Goal: Information Seeking & Learning: Learn about a topic

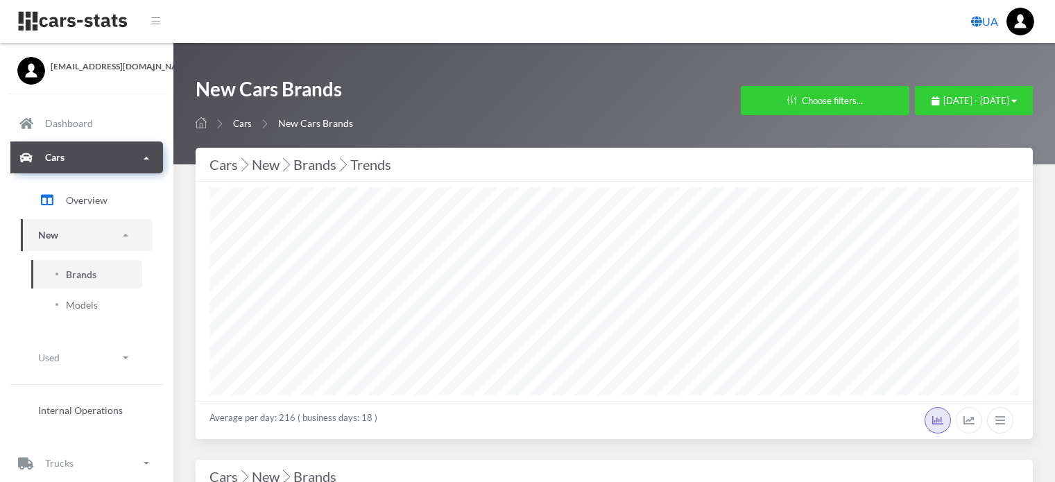
select select "25"
click at [943, 100] on span "August 1, 2025 - August 19, 2025" at bounding box center [976, 100] width 66 height 11
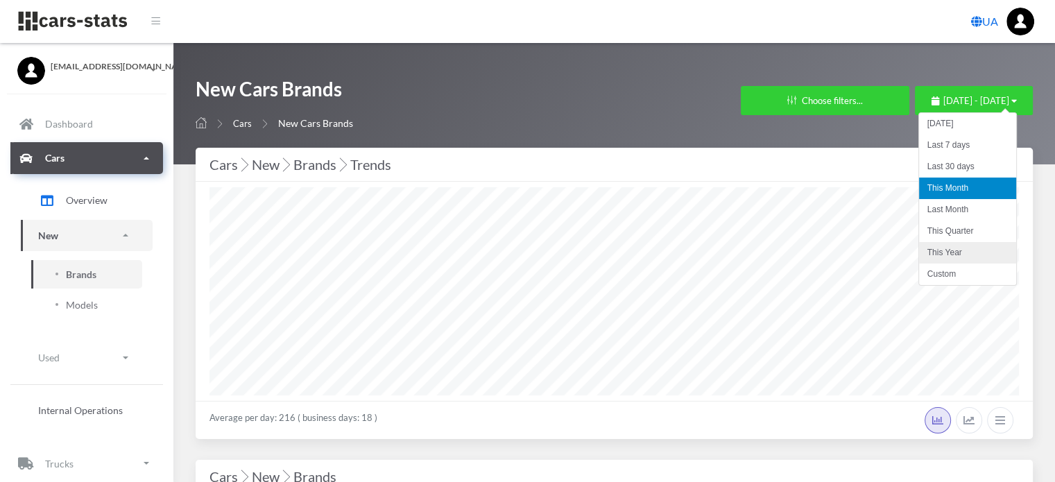
click at [934, 249] on li "This Year" at bounding box center [967, 253] width 97 height 22
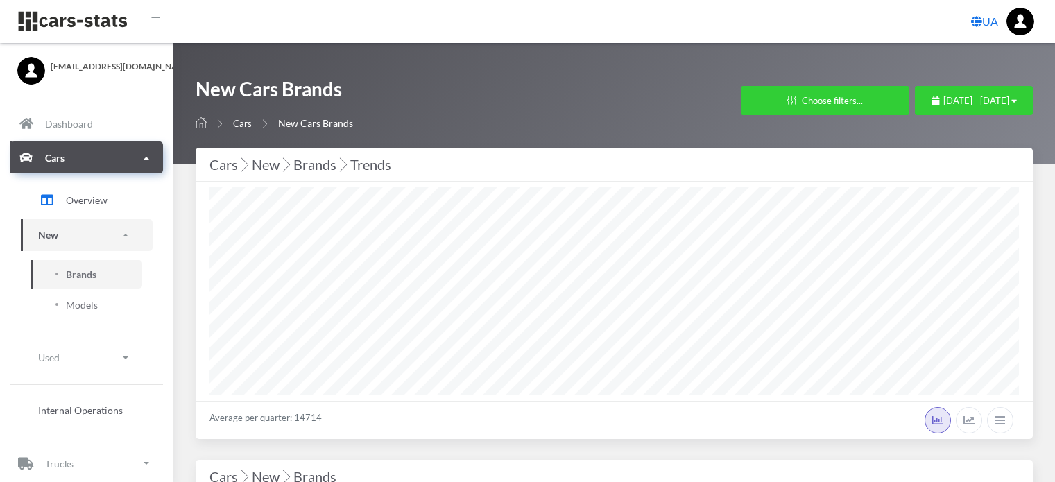
select select "25"
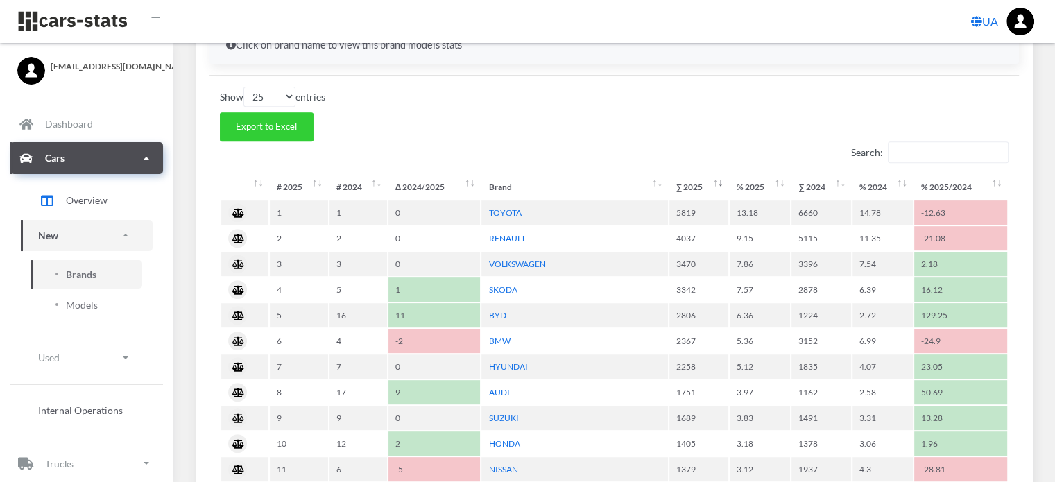
scroll to position [832, 0]
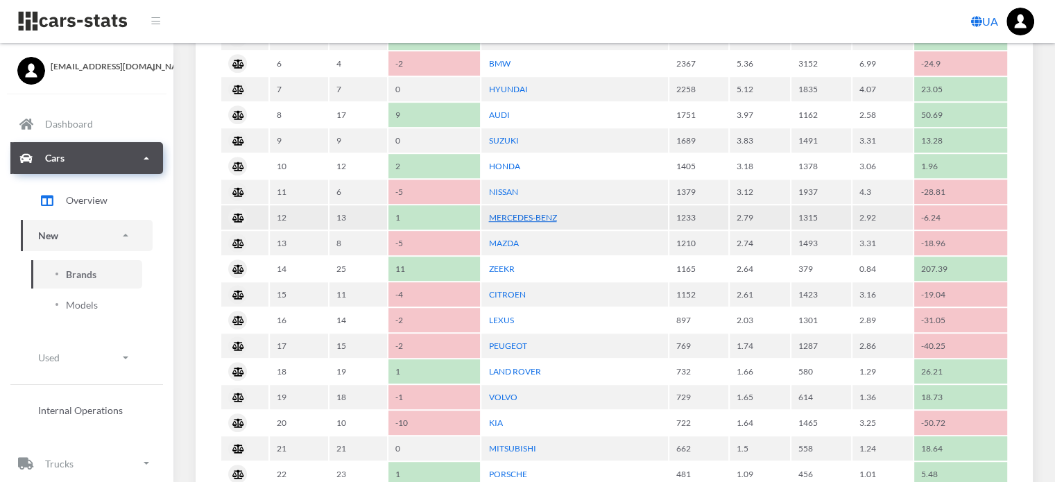
click at [547, 214] on link "MERCEDES-BENZ" at bounding box center [522, 217] width 68 height 10
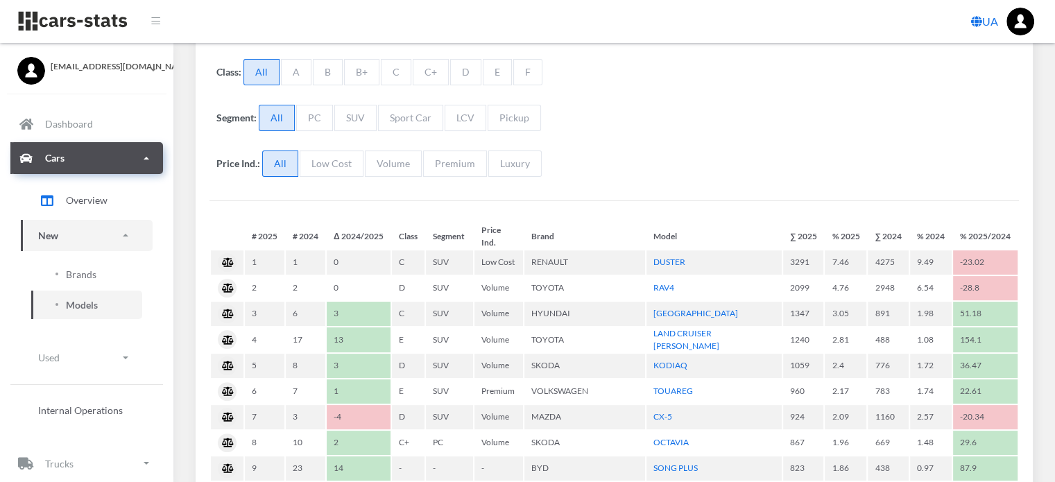
select select "25"
select select "MERCEDES-BENZ"
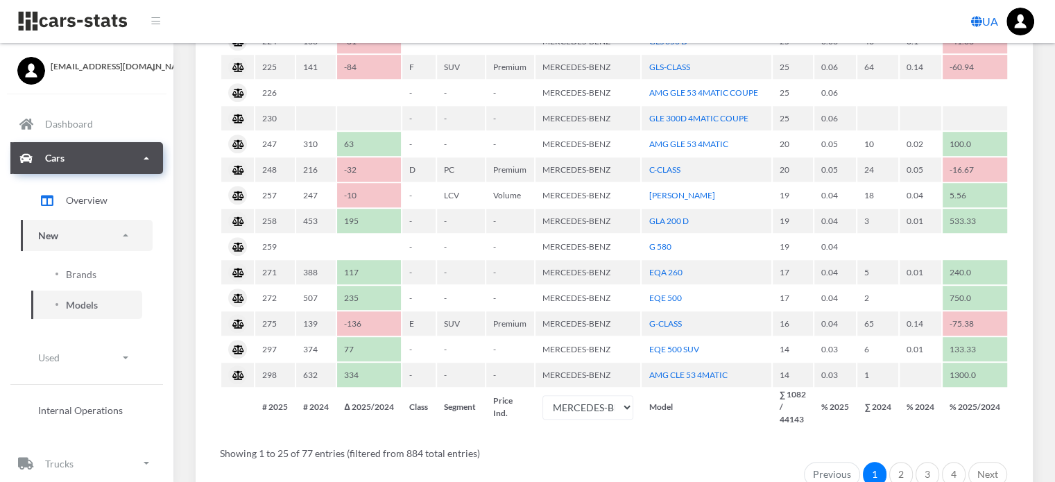
scroll to position [902, 0]
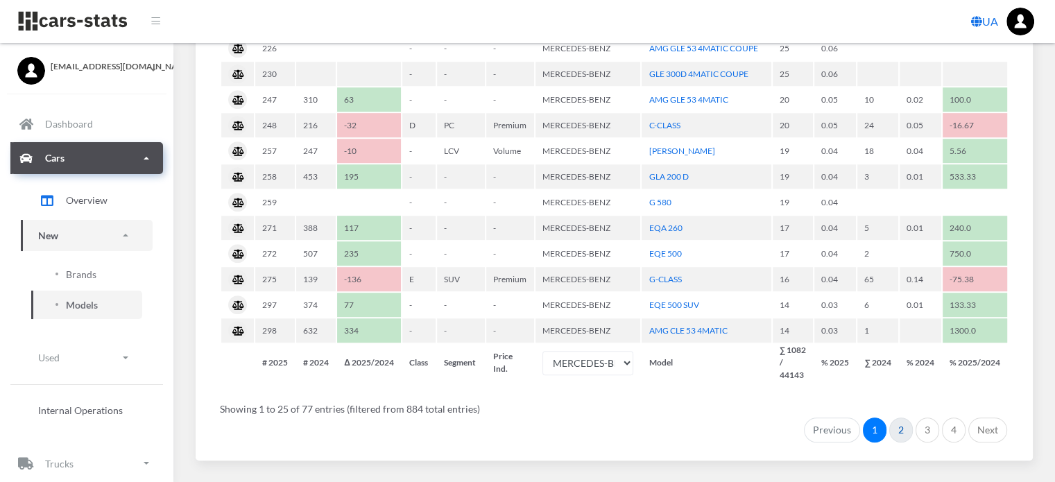
click at [900, 421] on link "2" at bounding box center [901, 430] width 24 height 25
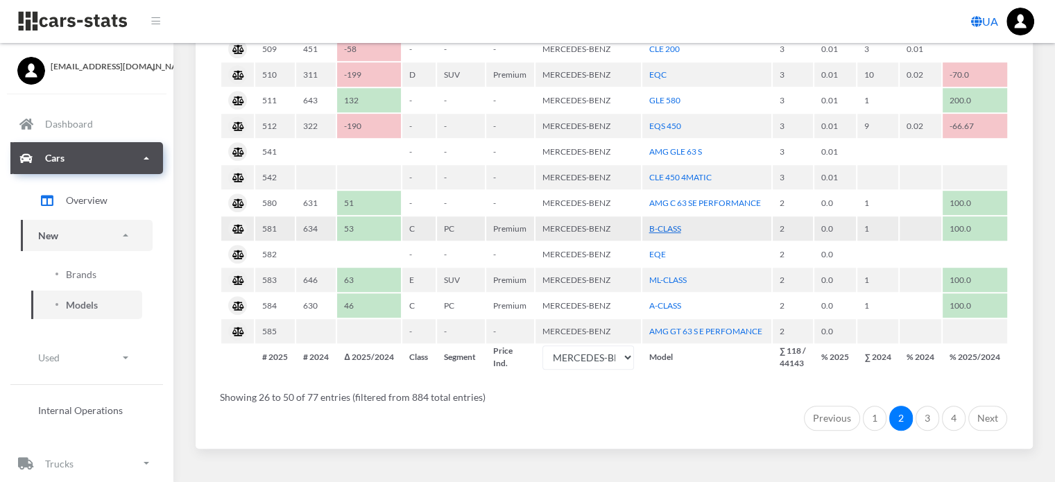
click at [667, 223] on link "B-CLASS" at bounding box center [665, 228] width 32 height 10
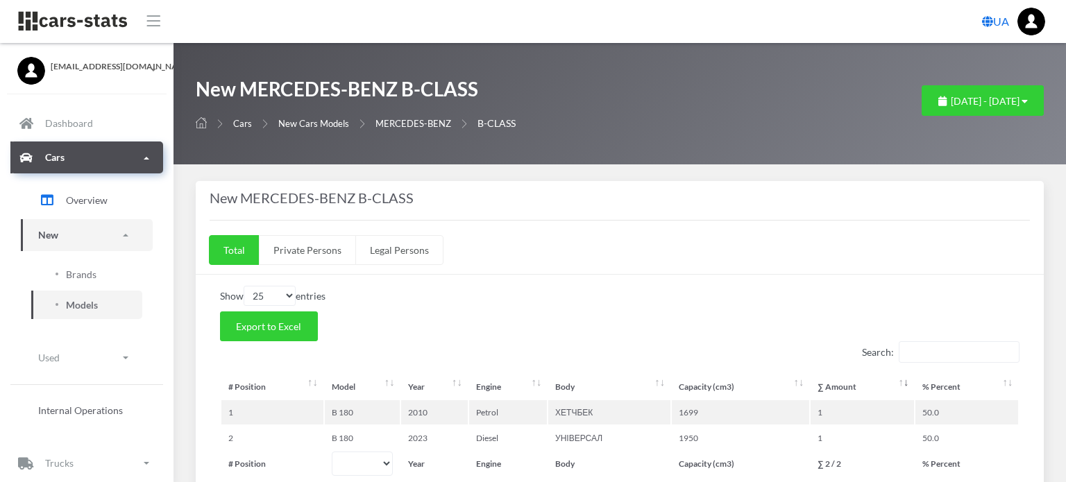
select select "25"
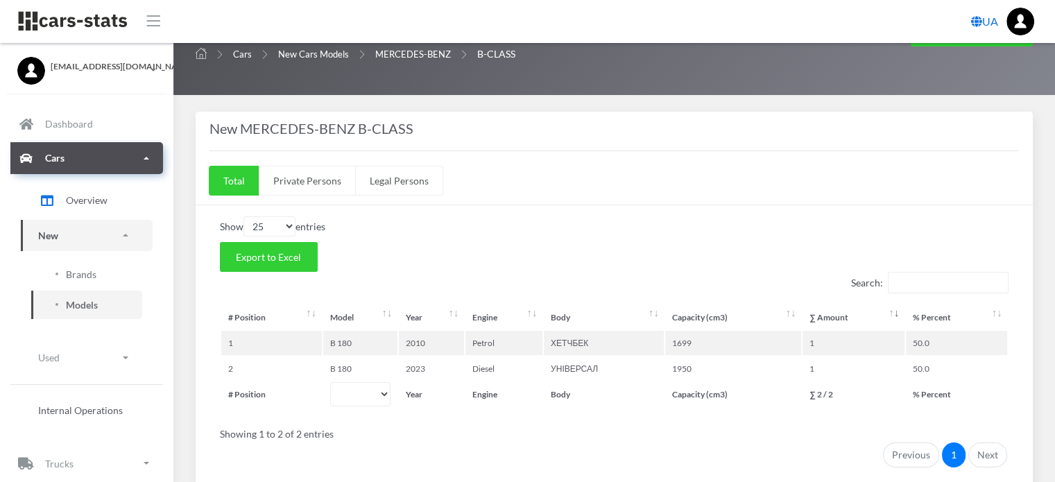
scroll to position [128, 0]
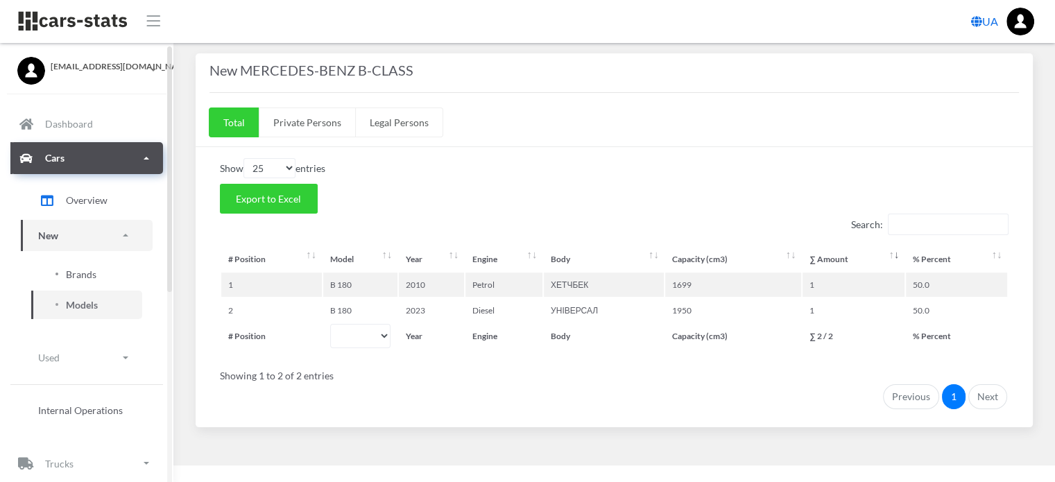
click at [86, 273] on span "Brands" at bounding box center [81, 274] width 31 height 15
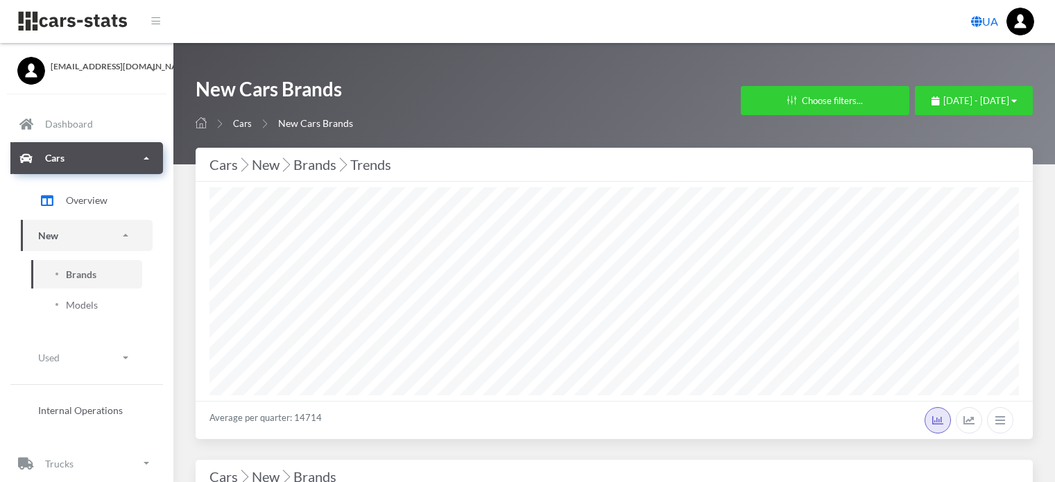
select select "25"
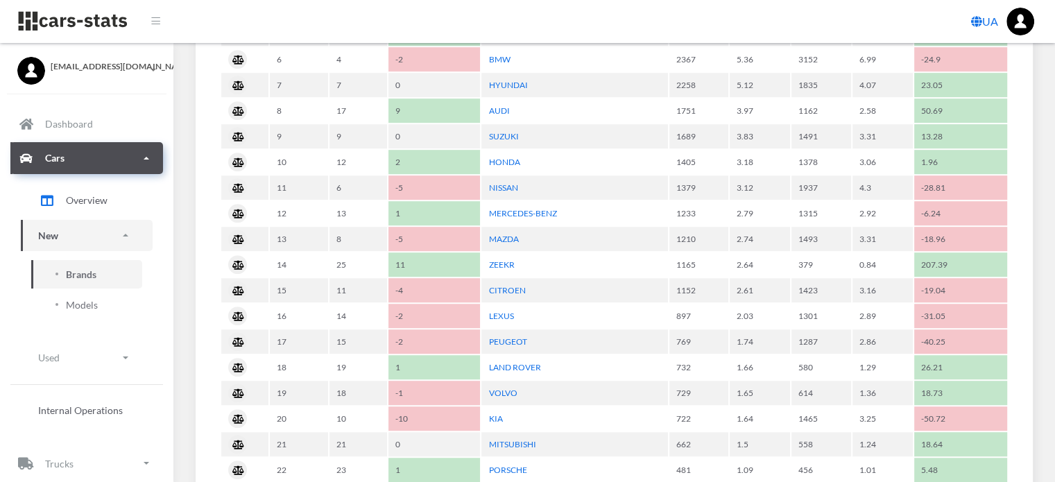
scroll to position [784, 0]
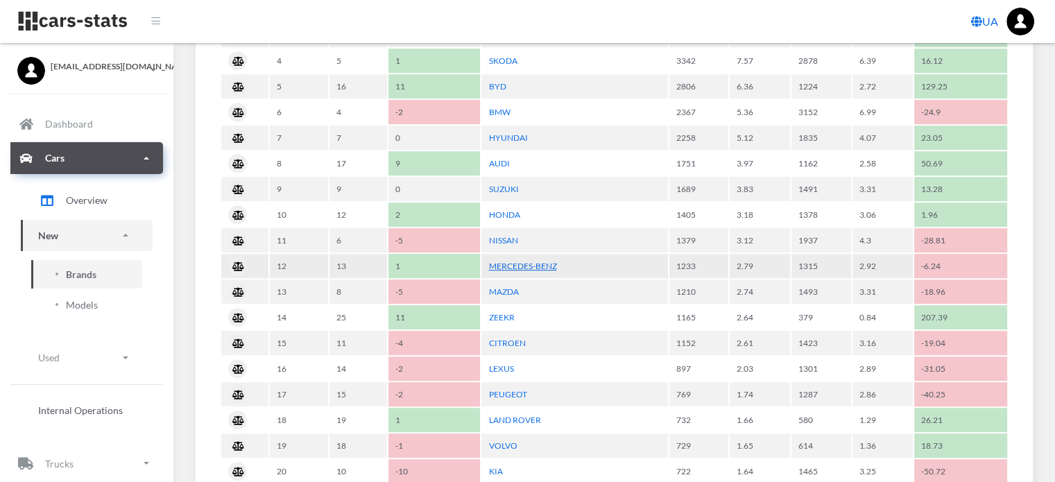
click at [508, 262] on link "MERCEDES-BENZ" at bounding box center [522, 266] width 68 height 10
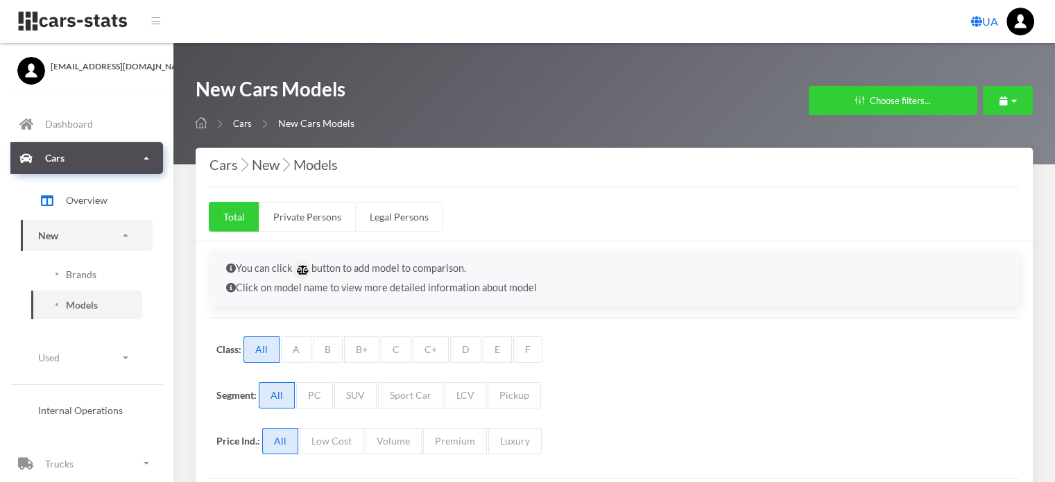
select select "25"
select select "MERCEDES-BENZ"
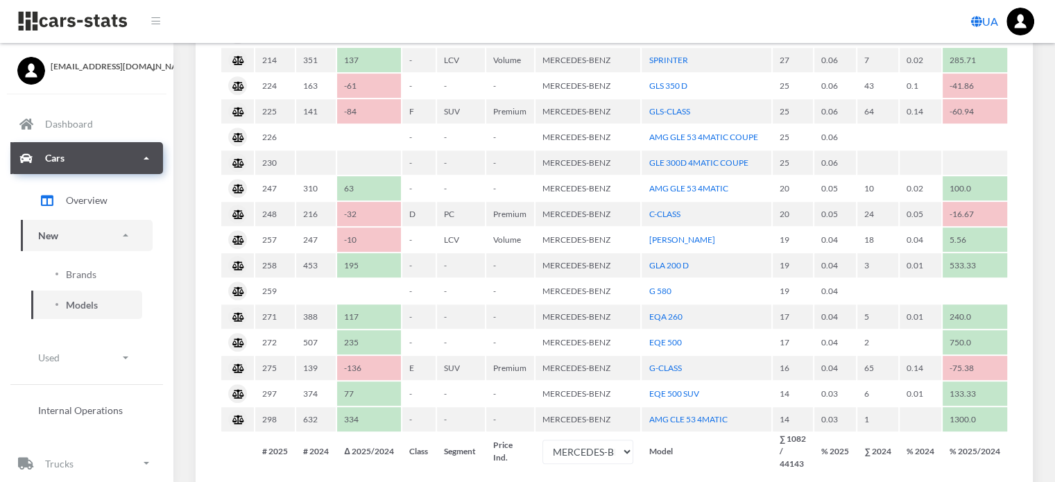
scroll to position [927, 0]
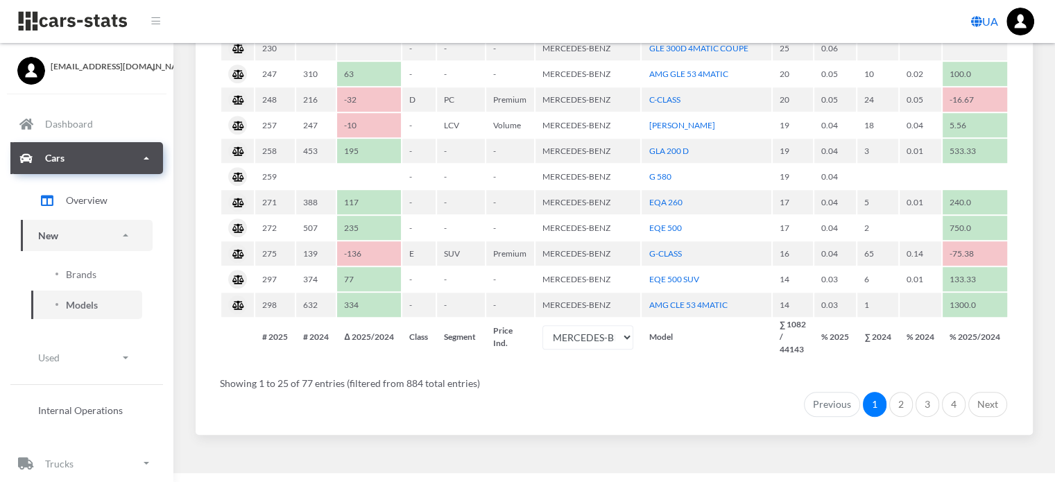
drag, startPoint x: 1060, startPoint y: 16, endPoint x: 1018, endPoint y: 331, distance: 317.7
click at [926, 392] on link "3" at bounding box center [928, 404] width 24 height 25
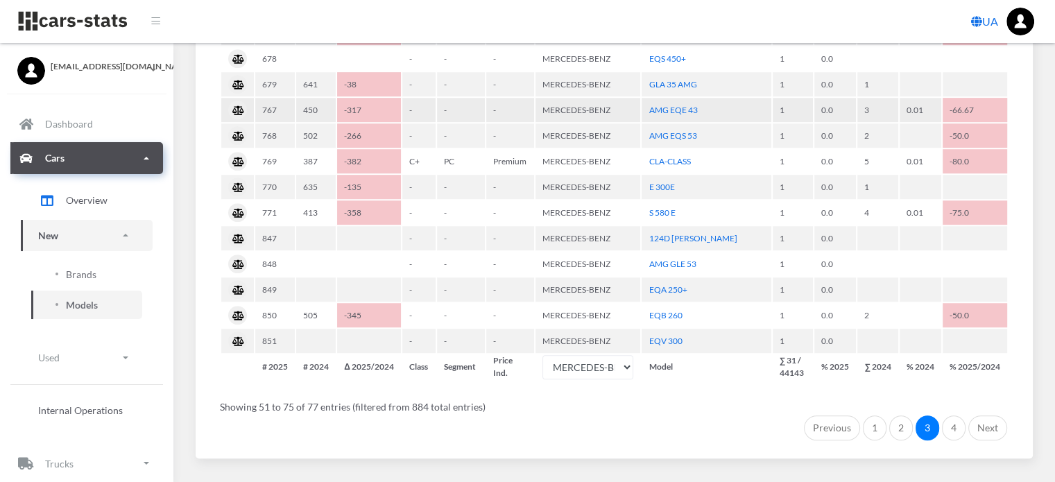
scroll to position [916, 0]
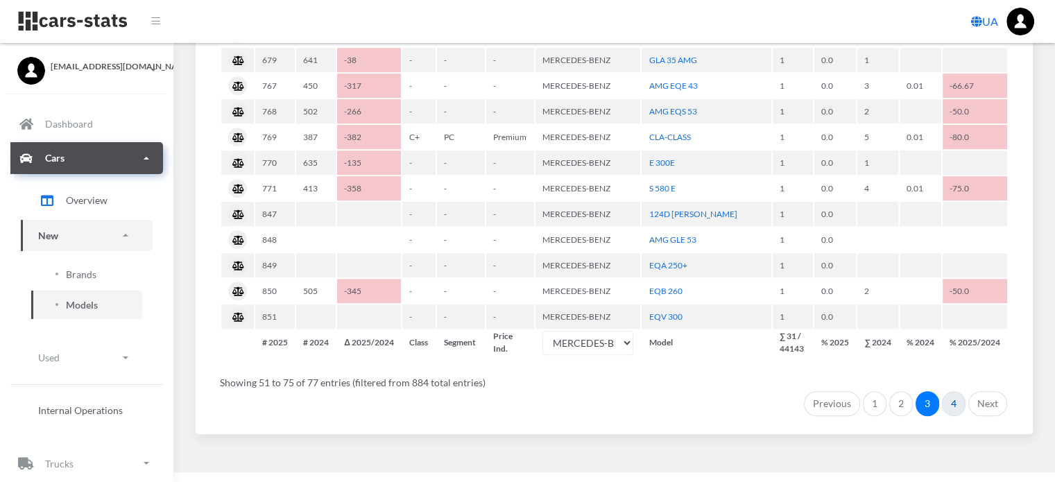
click at [952, 392] on link "4" at bounding box center [954, 403] width 24 height 25
